Goal: Information Seeking & Learning: Learn about a topic

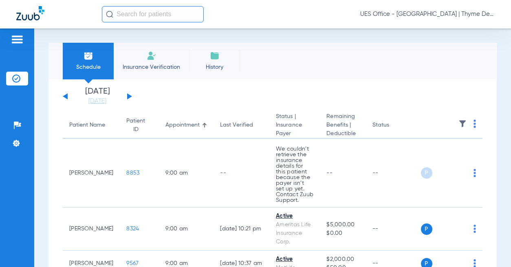
click at [150, 12] on input "text" at bounding box center [153, 14] width 102 height 16
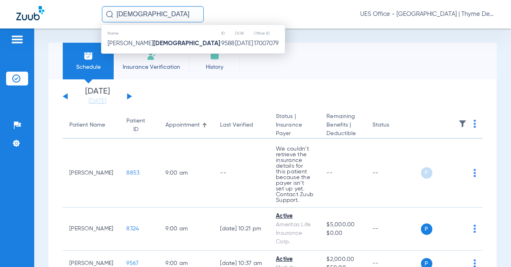
type input "[DEMOGRAPHIC_DATA]"
click at [153, 43] on strong "[DEMOGRAPHIC_DATA]" at bounding box center [186, 43] width 67 height 6
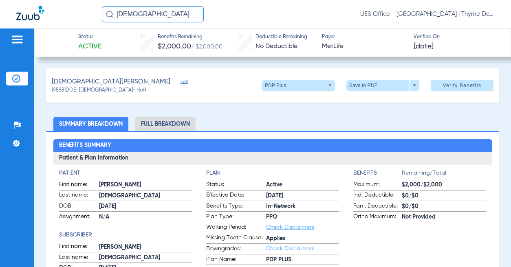
click at [181, 122] on li "Full Breakdown" at bounding box center [165, 124] width 60 height 14
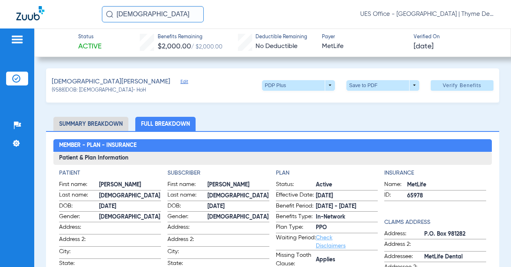
click at [250, 121] on ul "Summary Breakdown Full Breakdown" at bounding box center [272, 124] width 453 height 14
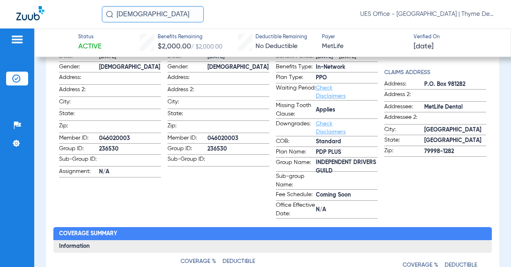
scroll to position [163, 0]
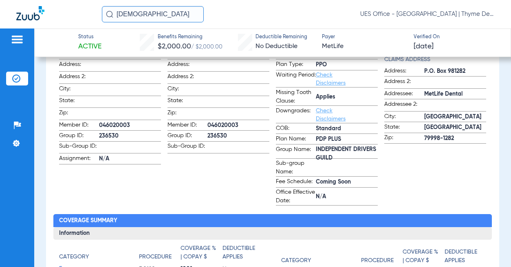
click at [334, 218] on h2 "Coverage Summary" at bounding box center [272, 220] width 439 height 13
click at [338, 157] on span "INDEPENDENT DRIVERS GUILD" at bounding box center [347, 154] width 62 height 9
click at [338, 156] on span "INDEPENDENT DRIVERS GUILD" at bounding box center [347, 154] width 62 height 9
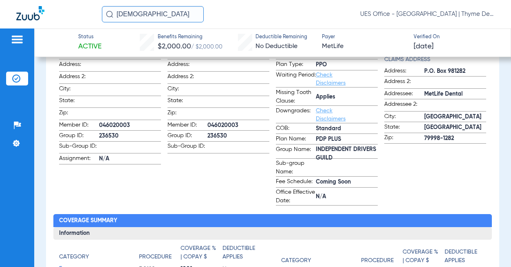
copy span "INDEPENDENT DRIVERS GUILD"
click at [108, 134] on span "236530" at bounding box center [130, 136] width 62 height 9
copy span "236530"
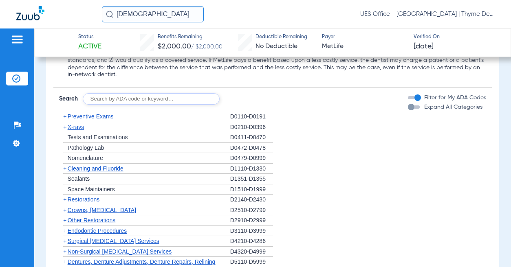
scroll to position [1100, 0]
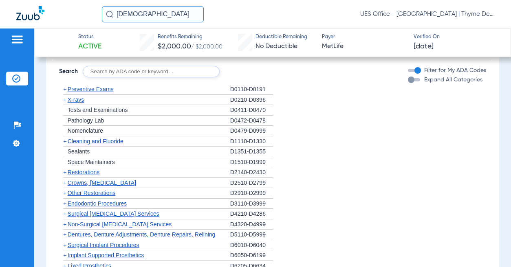
click at [90, 92] on span "Preventive Exams" at bounding box center [91, 89] width 46 height 7
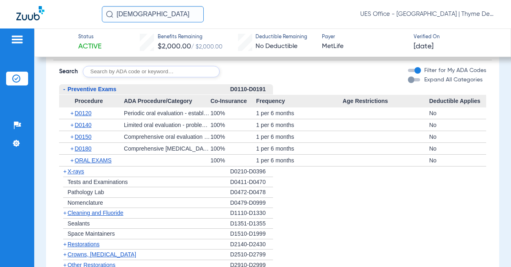
click at [78, 175] on span "X-rays" at bounding box center [76, 171] width 16 height 7
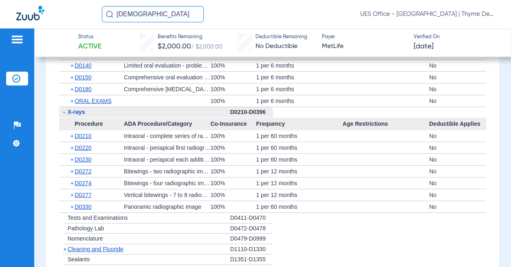
scroll to position [1222, 0]
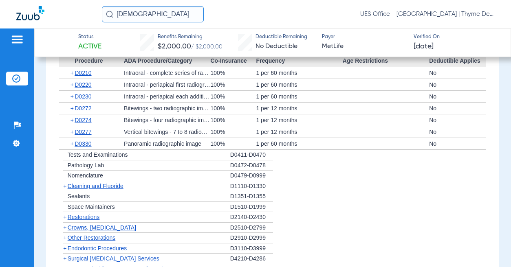
click at [96, 189] on span "Cleaning and Fluoride" at bounding box center [96, 186] width 56 height 7
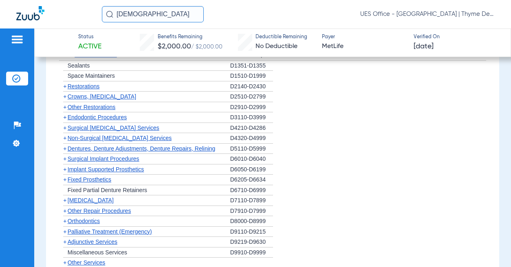
scroll to position [1426, 0]
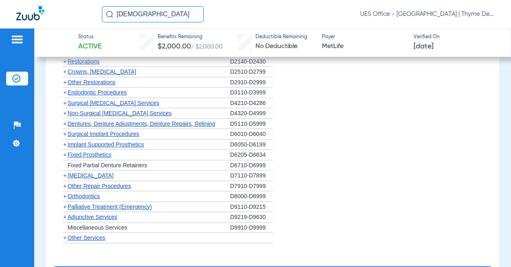
click at [121, 75] on span "Crowns, [MEDICAL_DATA]" at bounding box center [102, 71] width 68 height 7
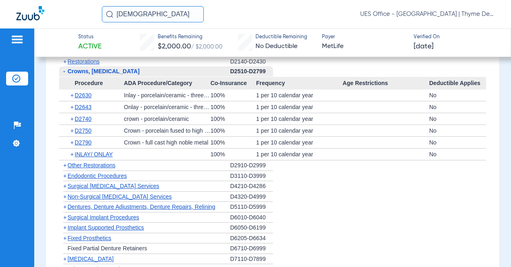
click at [134, 200] on span "Non-Surgical [MEDICAL_DATA] Services" at bounding box center [120, 197] width 104 height 7
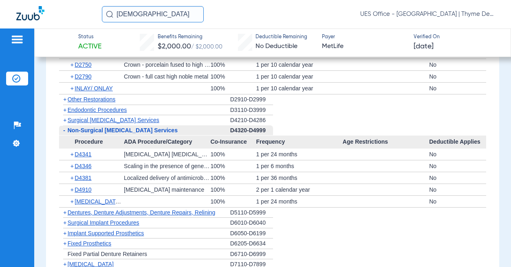
scroll to position [1508, 0]
